Goal: Information Seeking & Learning: Learn about a topic

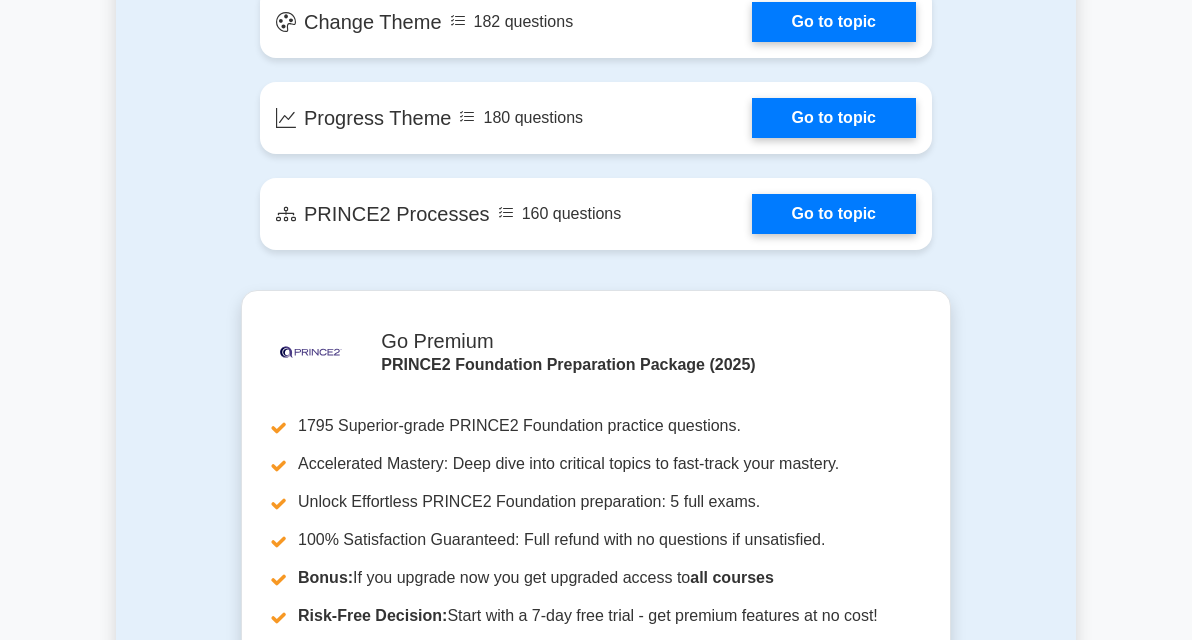
scroll to position [2080, 0]
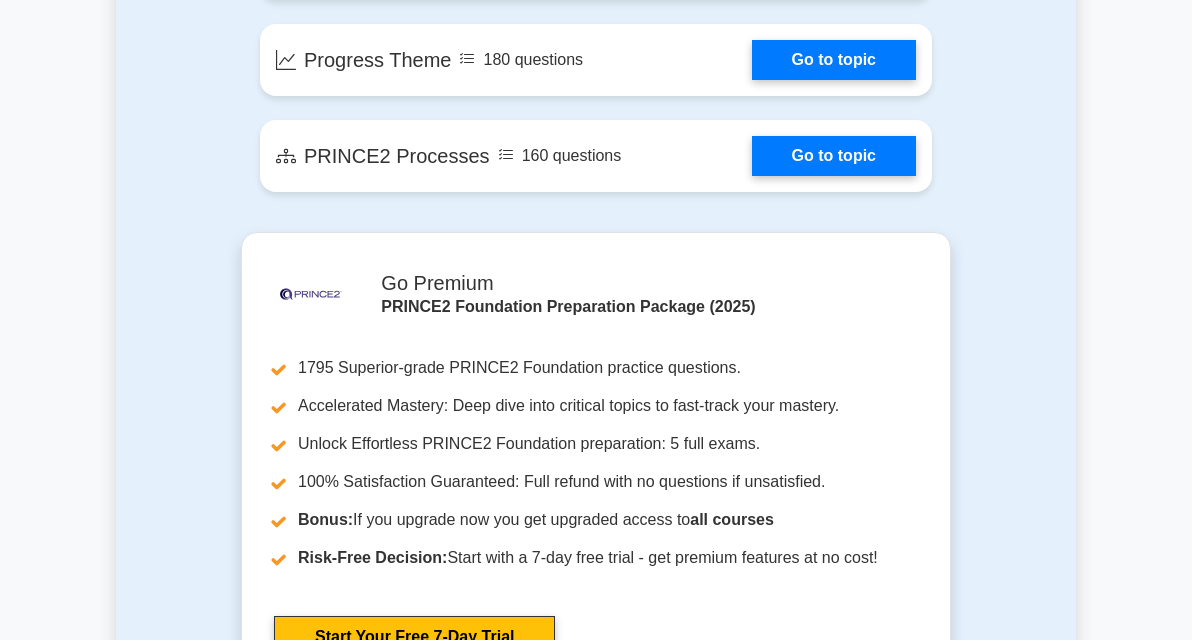
scroll to position [2080, 0]
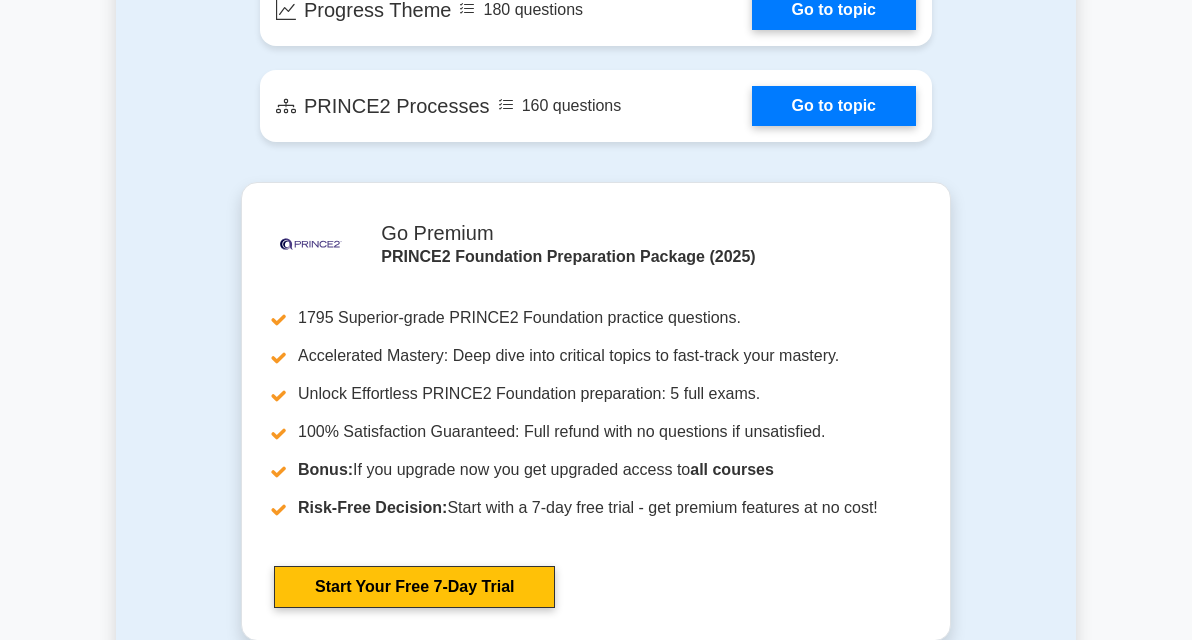
scroll to position [2080, 0]
